Goal: Task Accomplishment & Management: Manage account settings

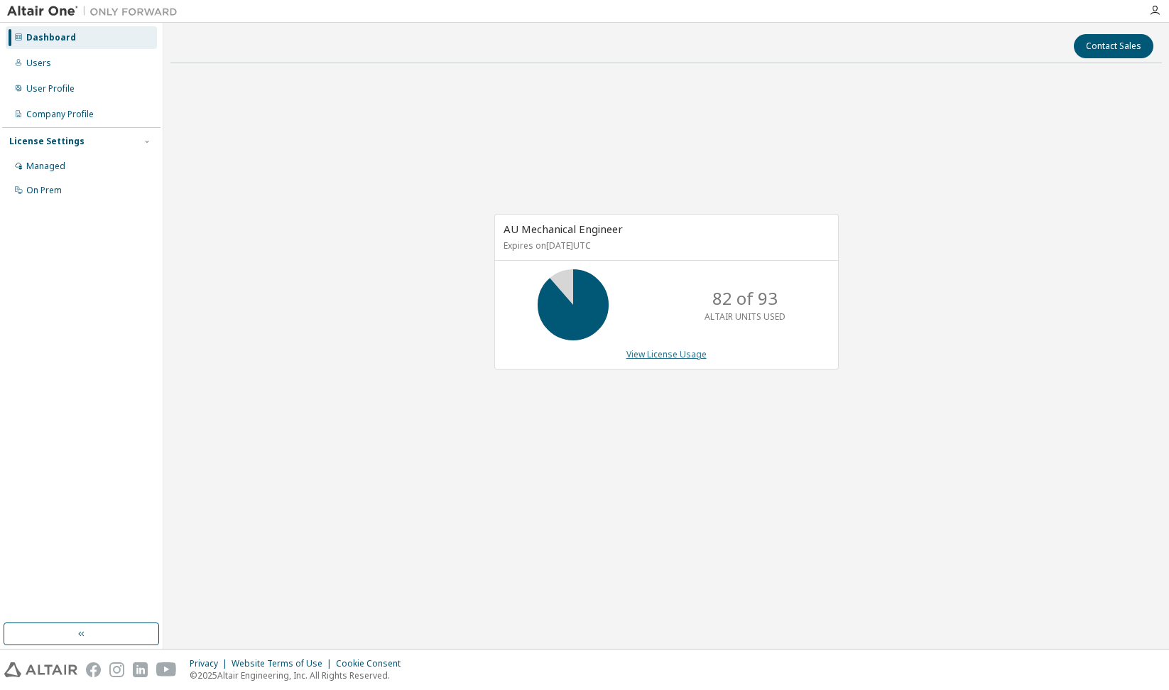
click at [652, 355] on link "View License Usage" at bounding box center [667, 354] width 80 height 12
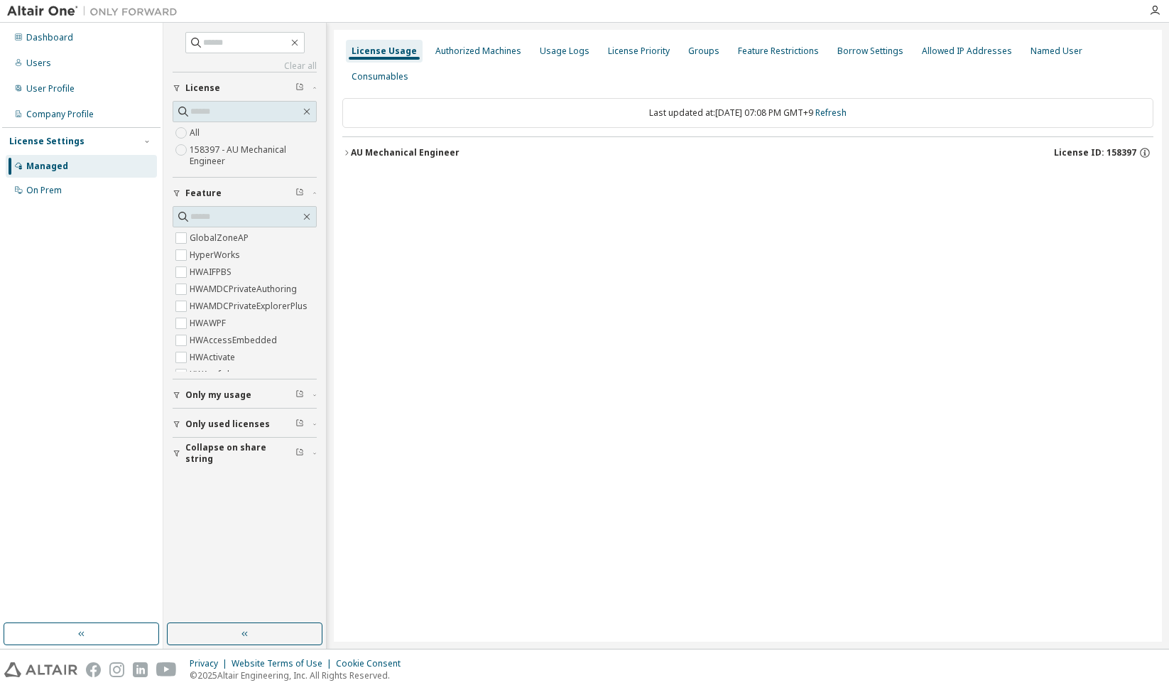
click at [364, 147] on div "AU Mechanical Engineer" at bounding box center [405, 152] width 109 height 11
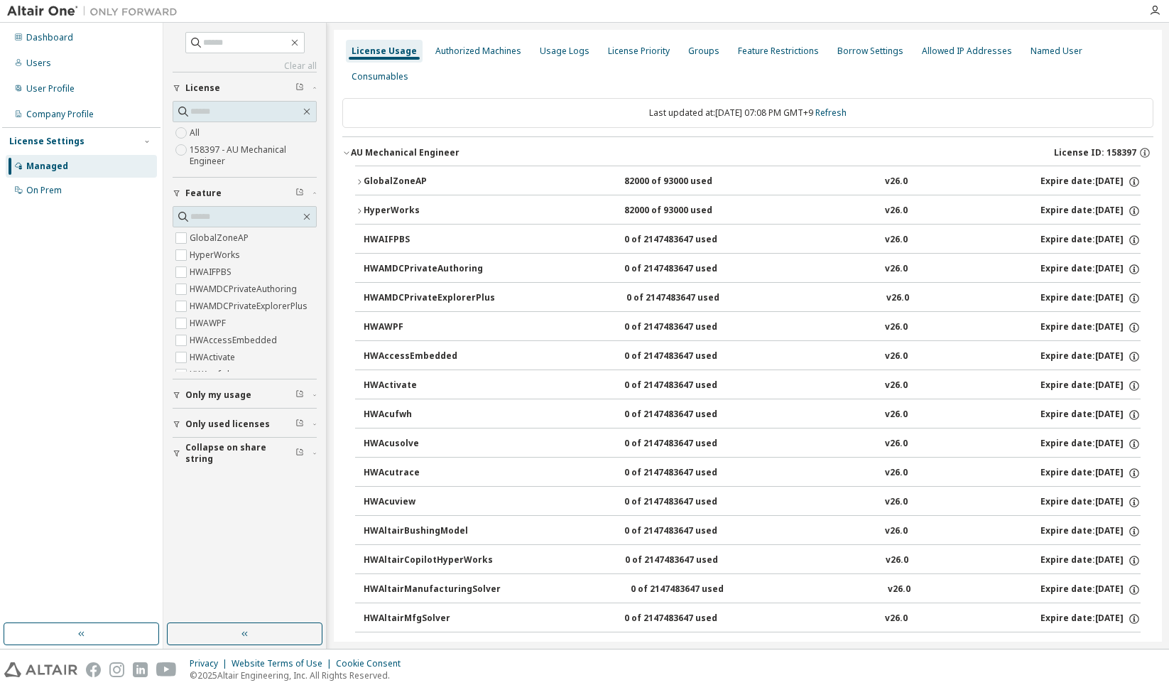
click at [394, 175] on div "GlobalZoneAP" at bounding box center [428, 181] width 128 height 13
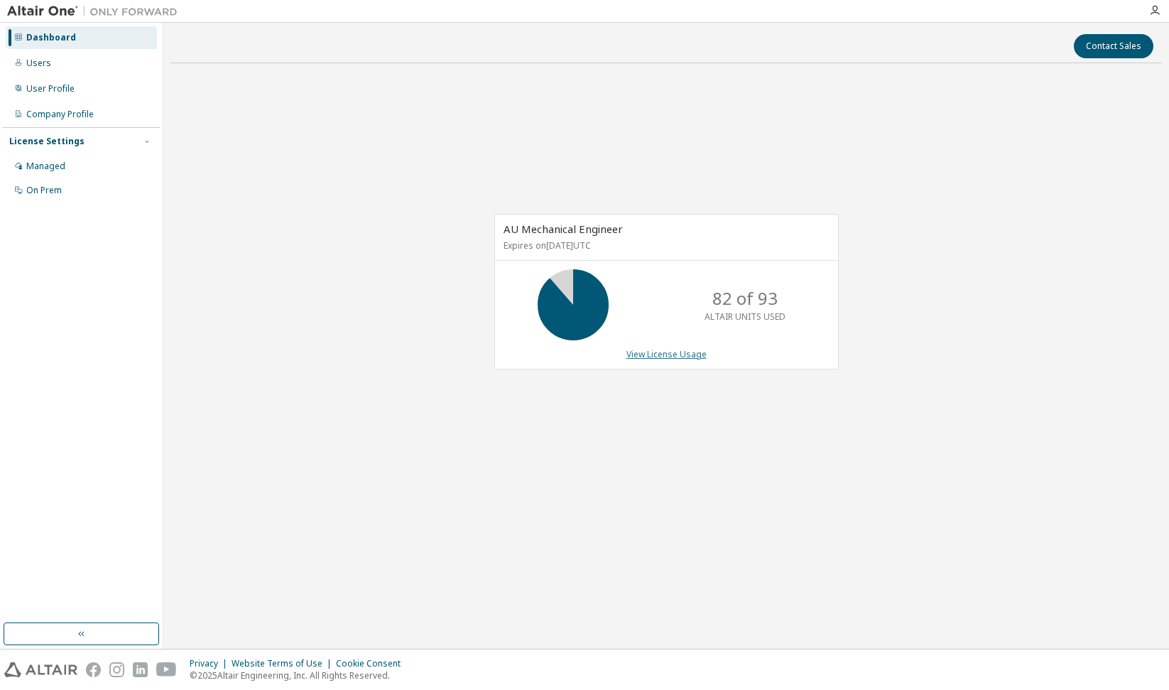
click at [659, 355] on link "View License Usage" at bounding box center [667, 354] width 80 height 12
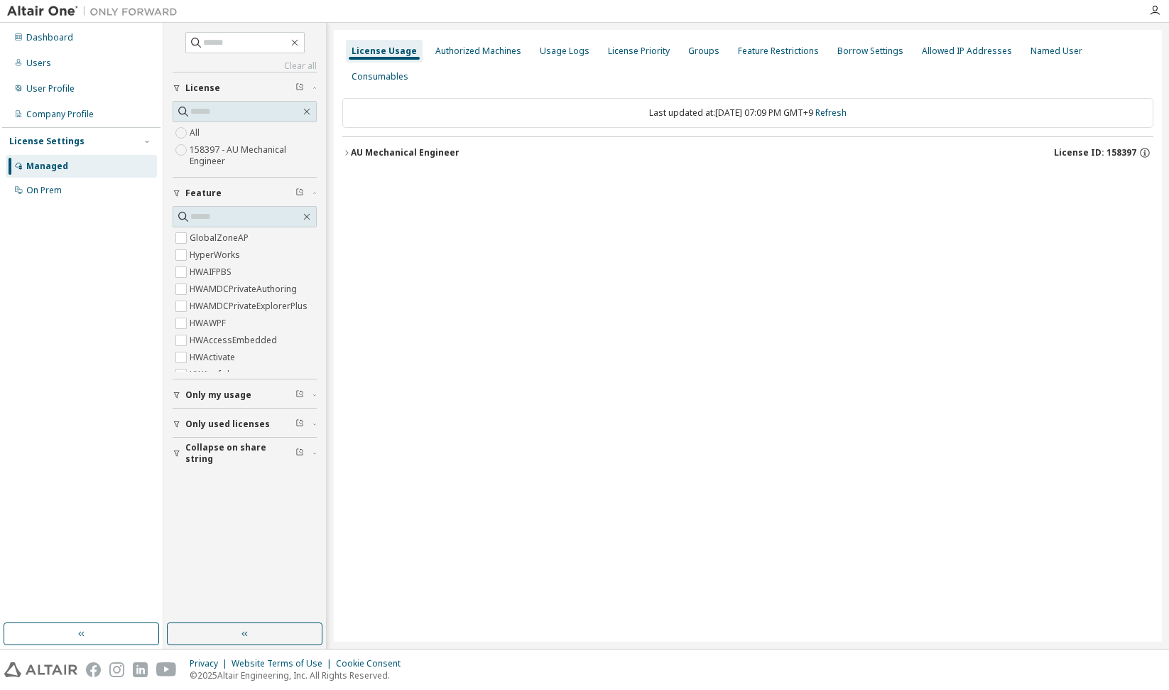
click at [416, 147] on div "AU Mechanical Engineer" at bounding box center [405, 152] width 109 height 11
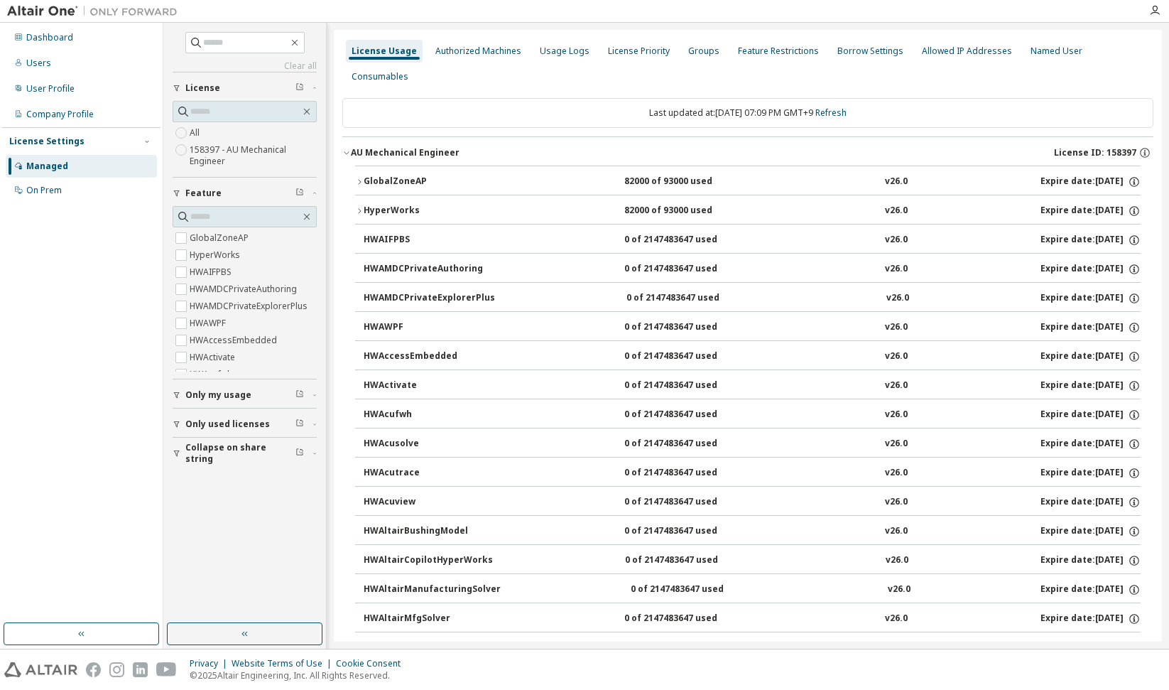
click at [416, 147] on div "AU Mechanical Engineer" at bounding box center [405, 152] width 109 height 11
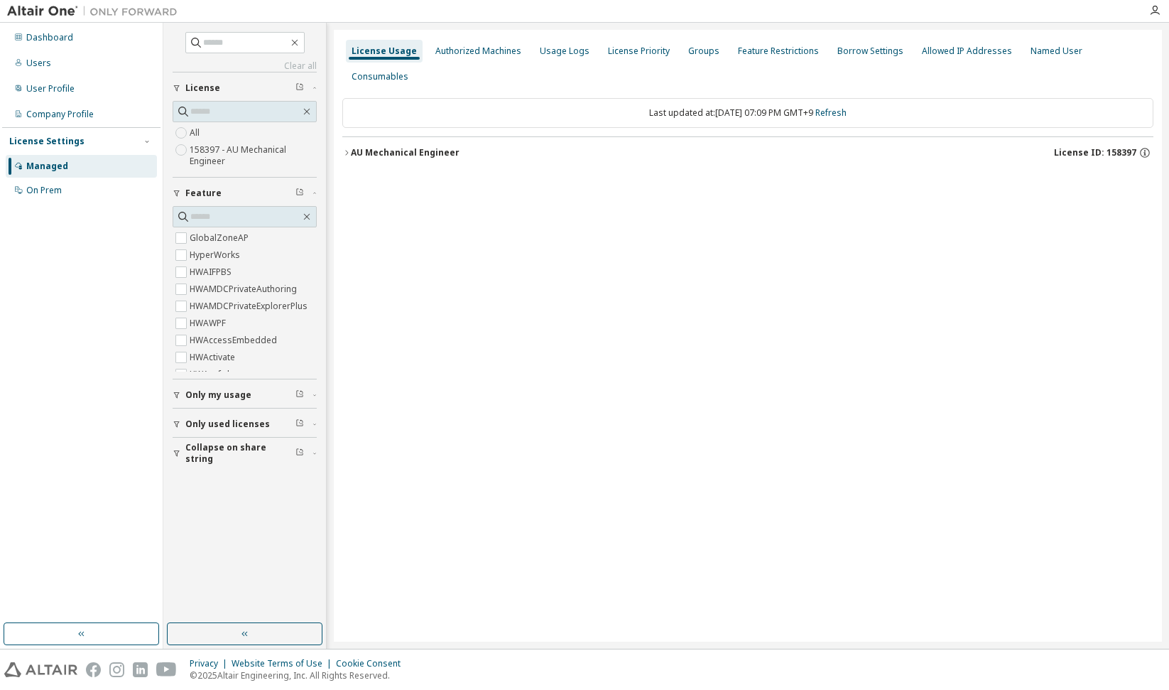
click at [414, 147] on div "AU Mechanical Engineer" at bounding box center [405, 152] width 109 height 11
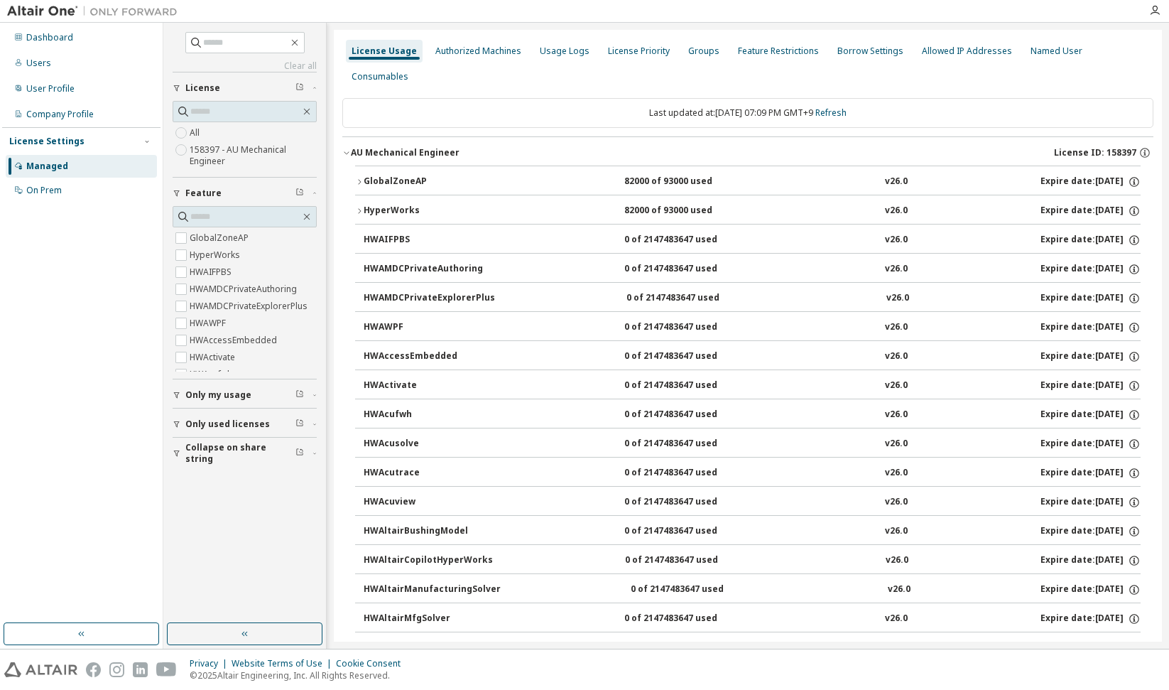
click at [409, 175] on div "GlobalZoneAP" at bounding box center [428, 181] width 128 height 13
